Goal: Find specific page/section: Find specific page/section

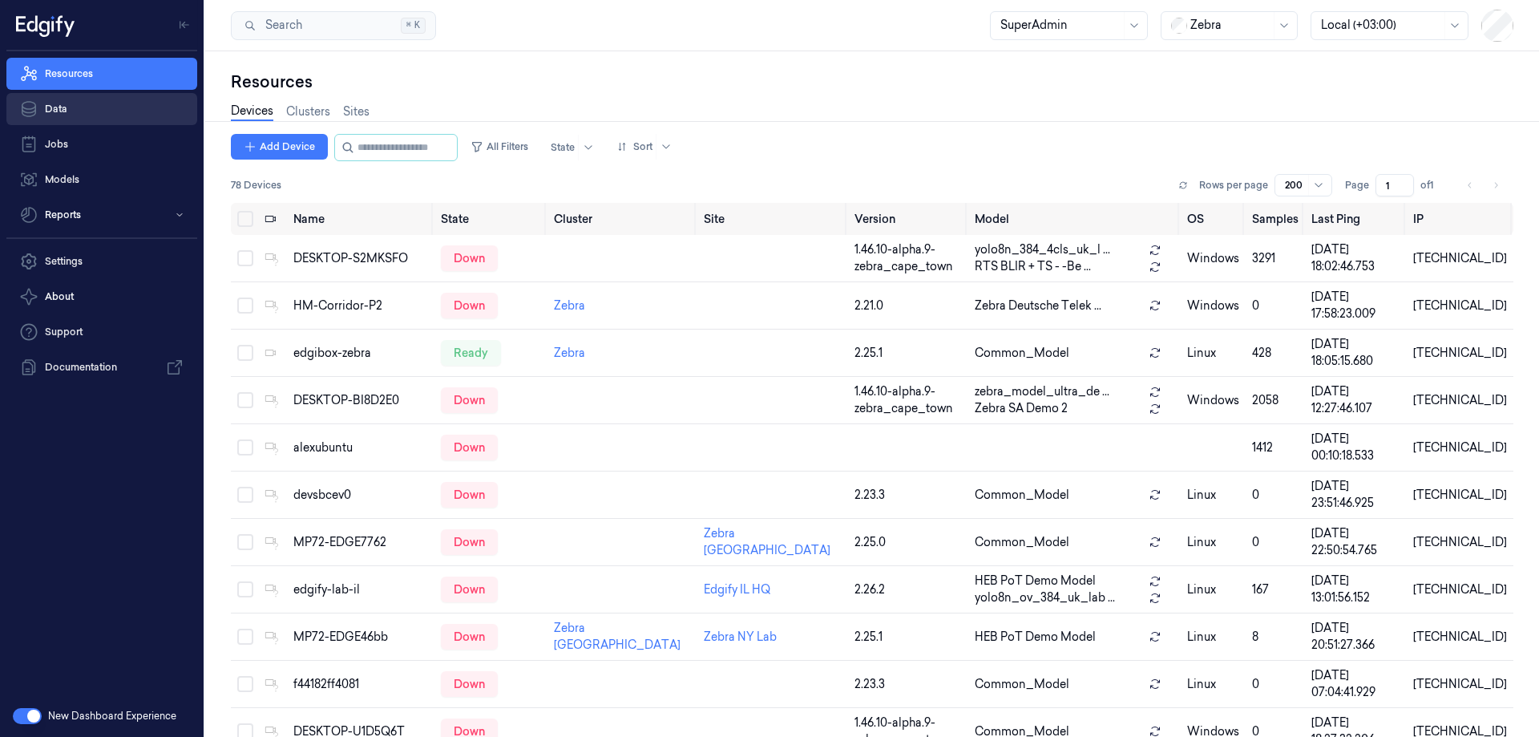
click at [108, 110] on link "Data" at bounding box center [101, 109] width 191 height 32
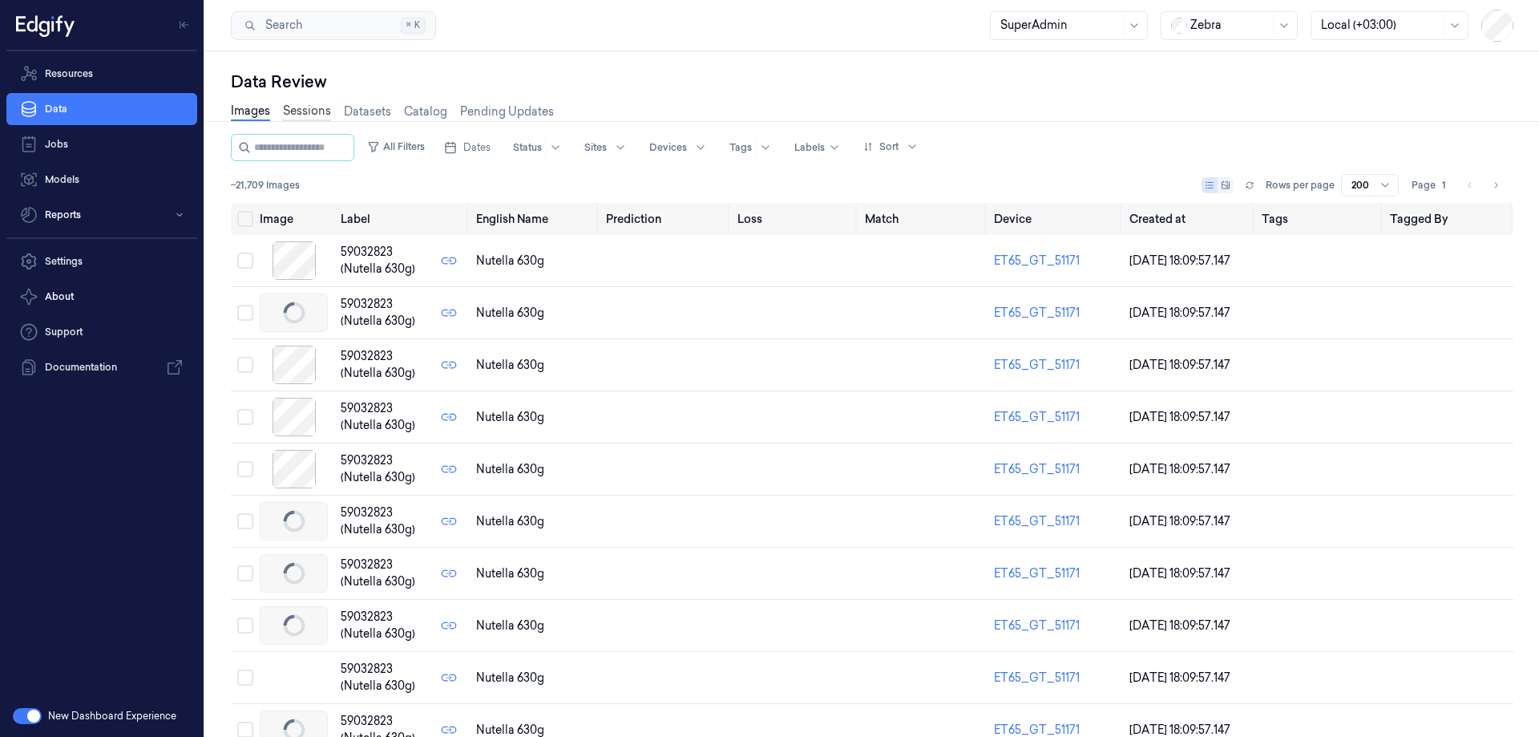
click at [320, 114] on link "Sessions" at bounding box center [307, 112] width 48 height 18
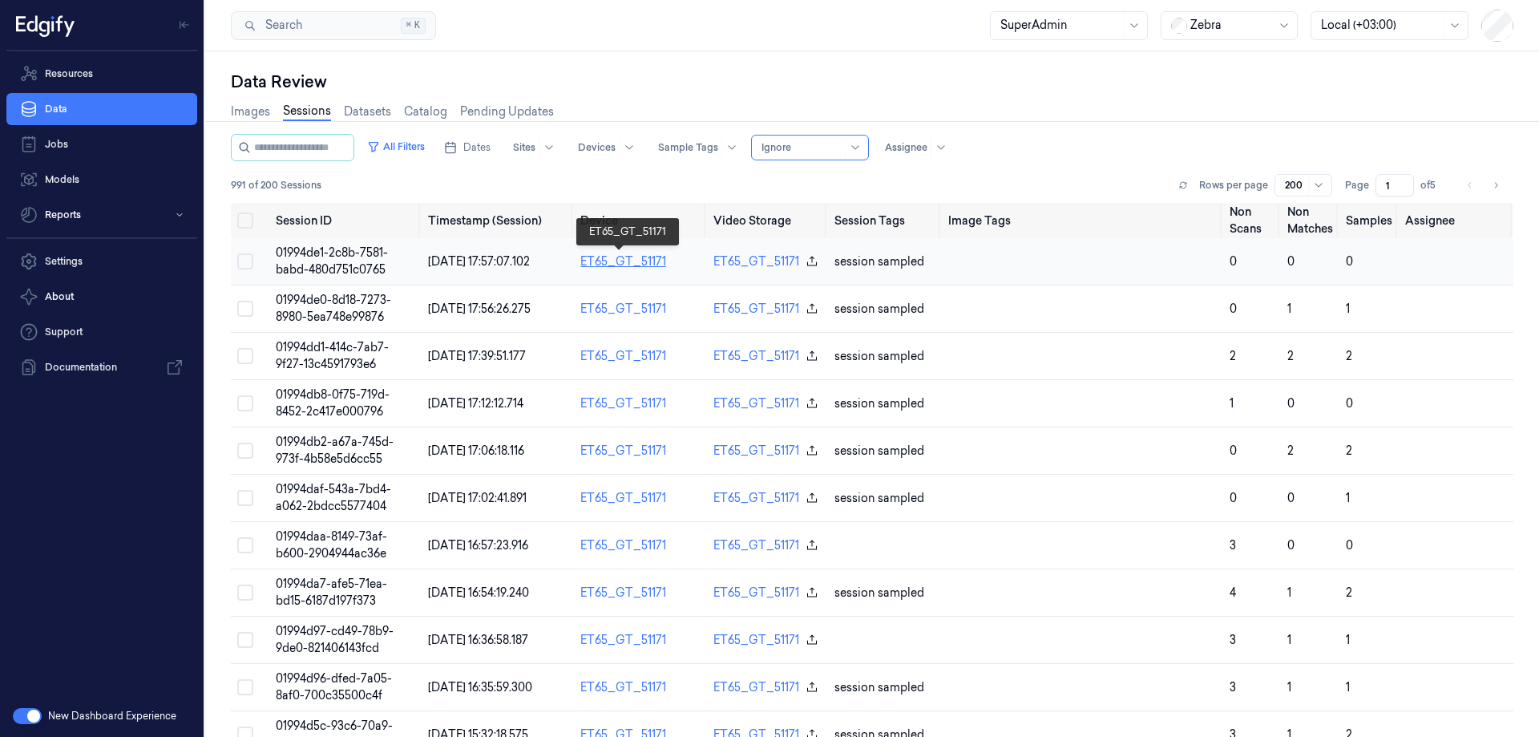
click at [635, 259] on link "ET65_GT_51171" at bounding box center [623, 261] width 86 height 14
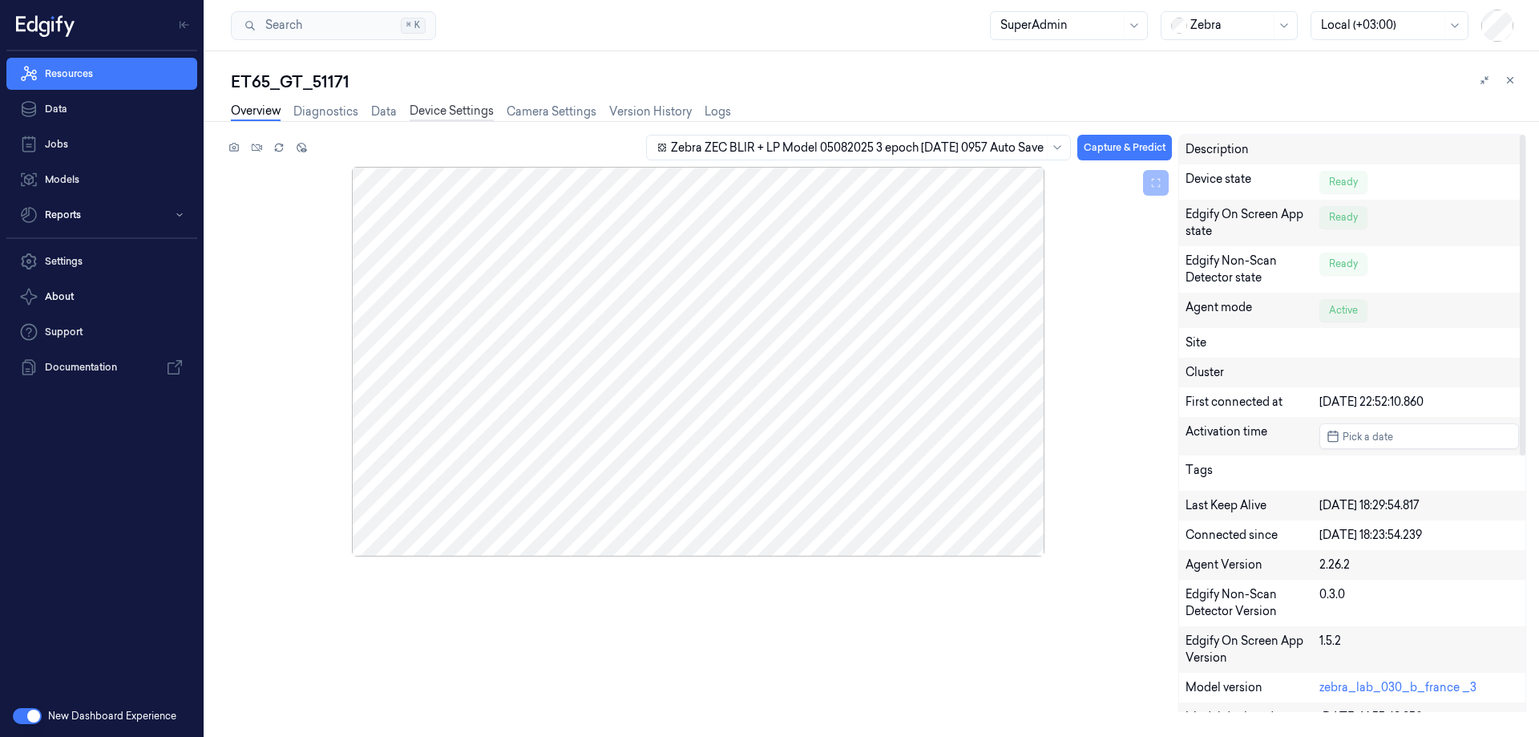
click at [424, 109] on link "Device Settings" at bounding box center [452, 112] width 84 height 18
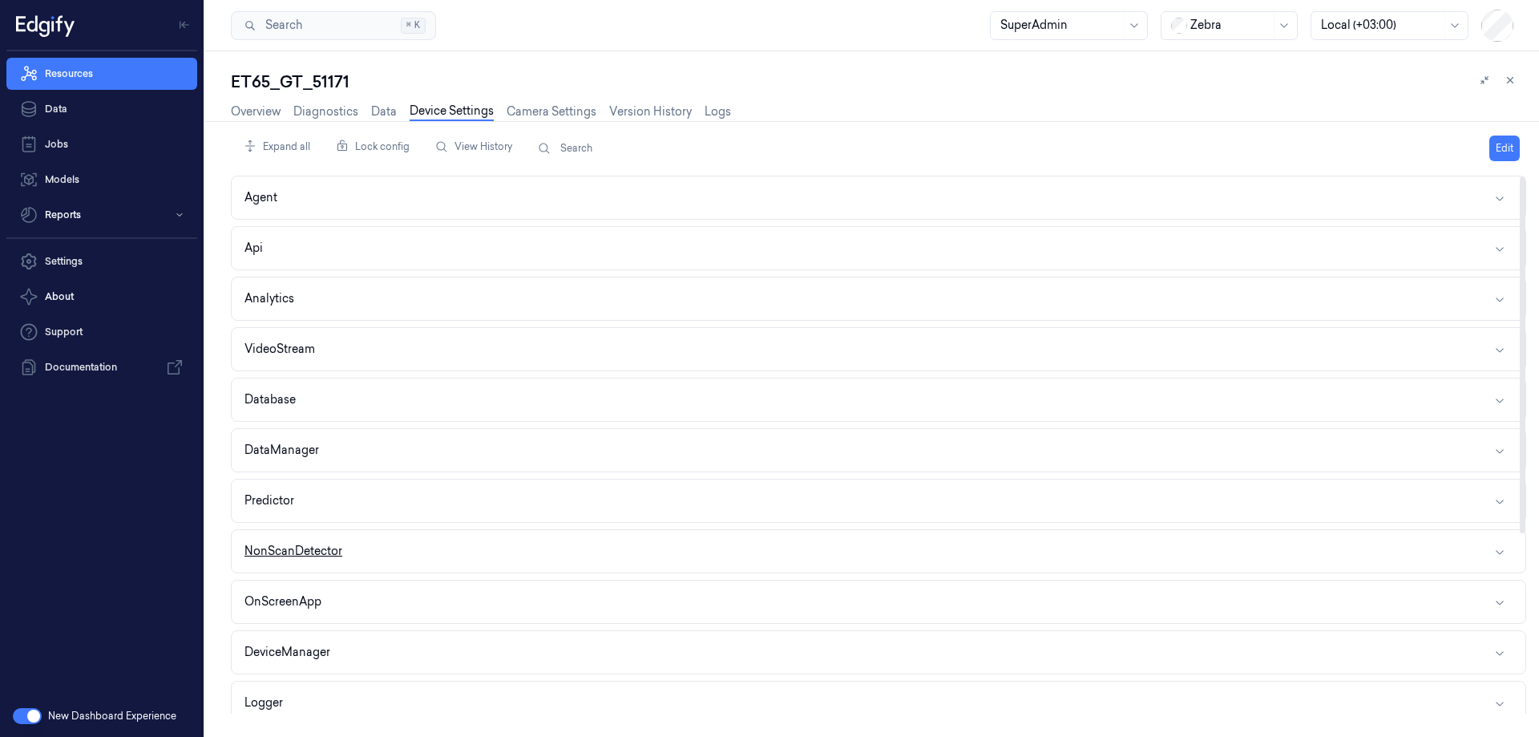
click at [341, 555] on div "NonScanDetector" at bounding box center [293, 551] width 98 height 17
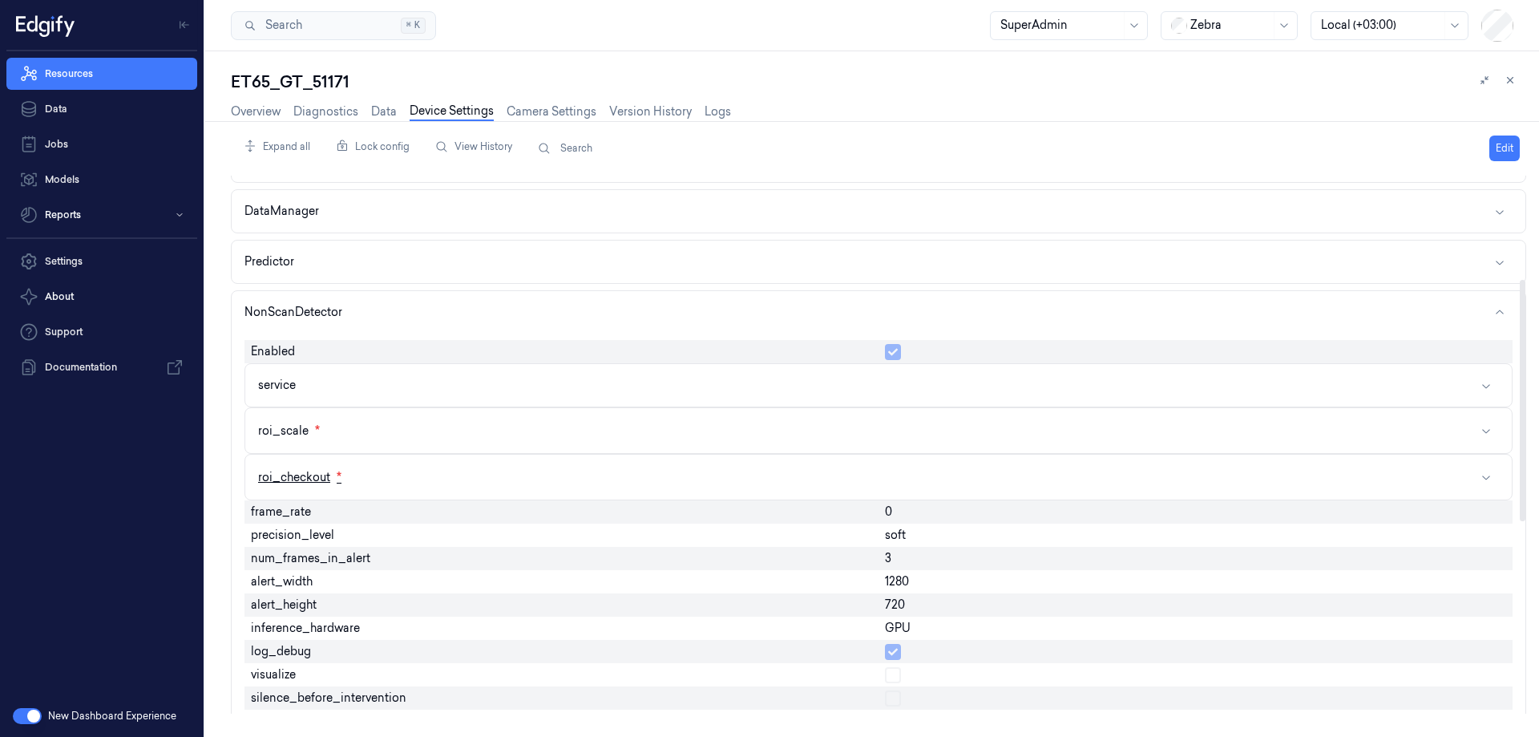
scroll to position [240, 0]
click at [367, 381] on button "service" at bounding box center [878, 383] width 1266 height 42
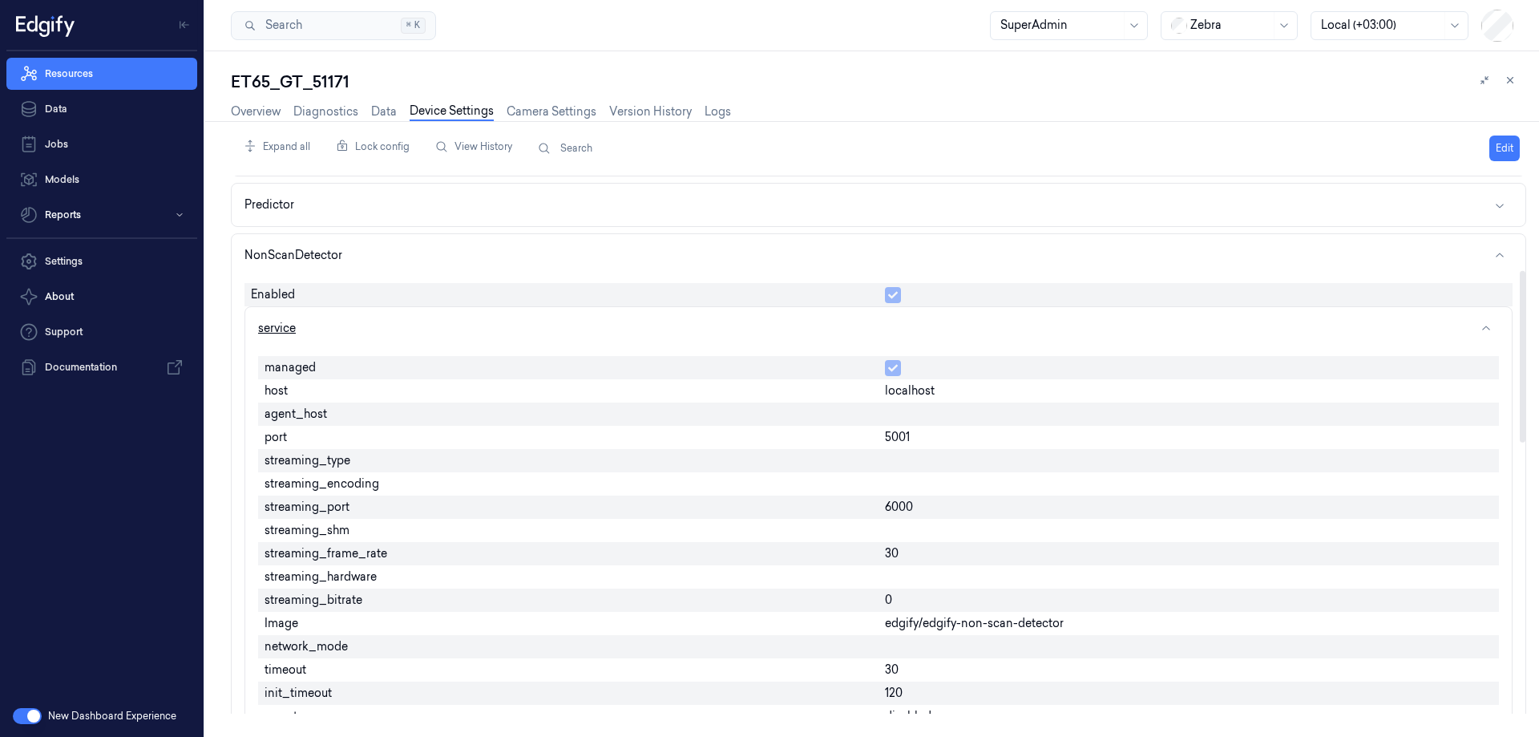
scroll to position [321, 0]
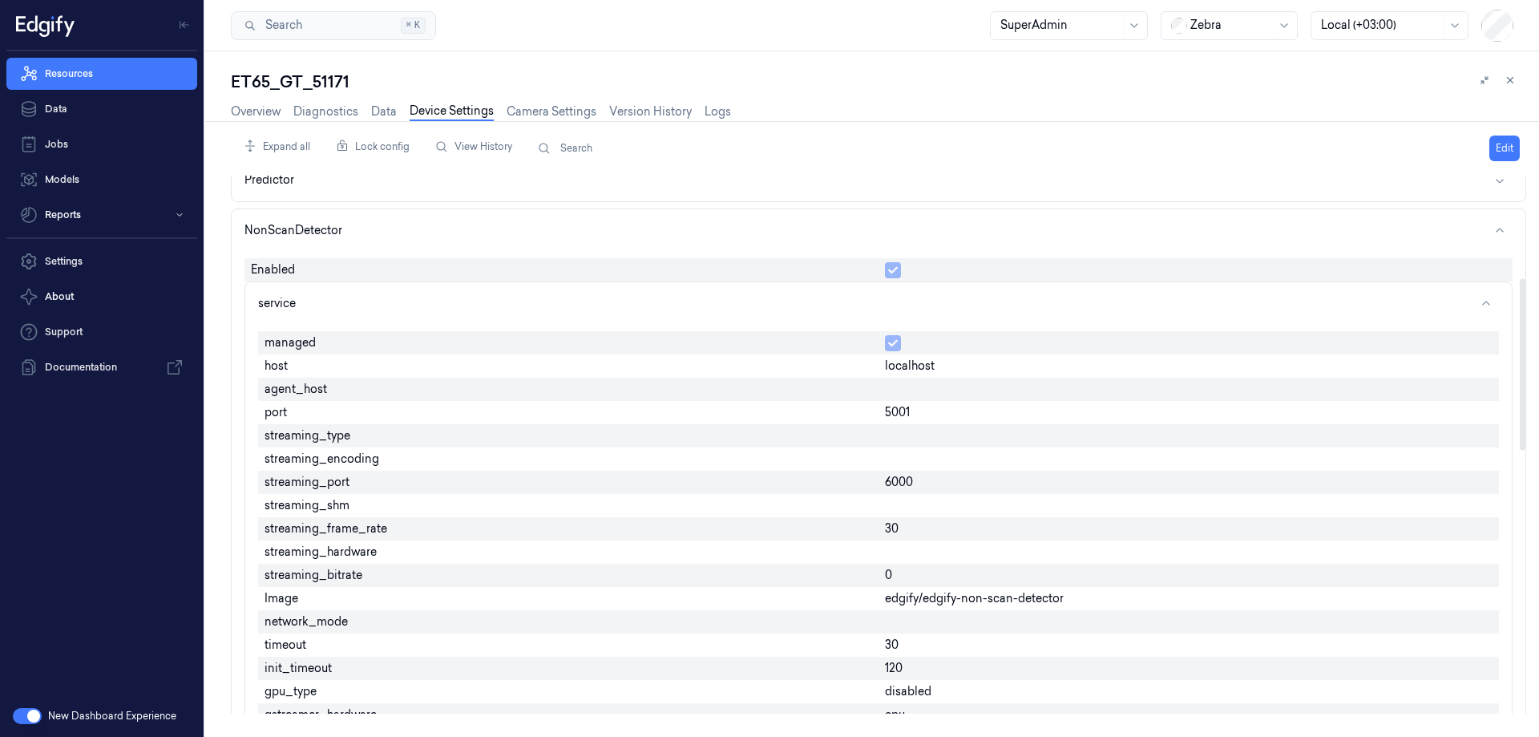
click at [331, 530] on span "streaming_frame_rate" at bounding box center [326, 528] width 123 height 17
click at [263, 113] on link "Overview" at bounding box center [256, 112] width 50 height 18
